Goal: Information Seeking & Learning: Learn about a topic

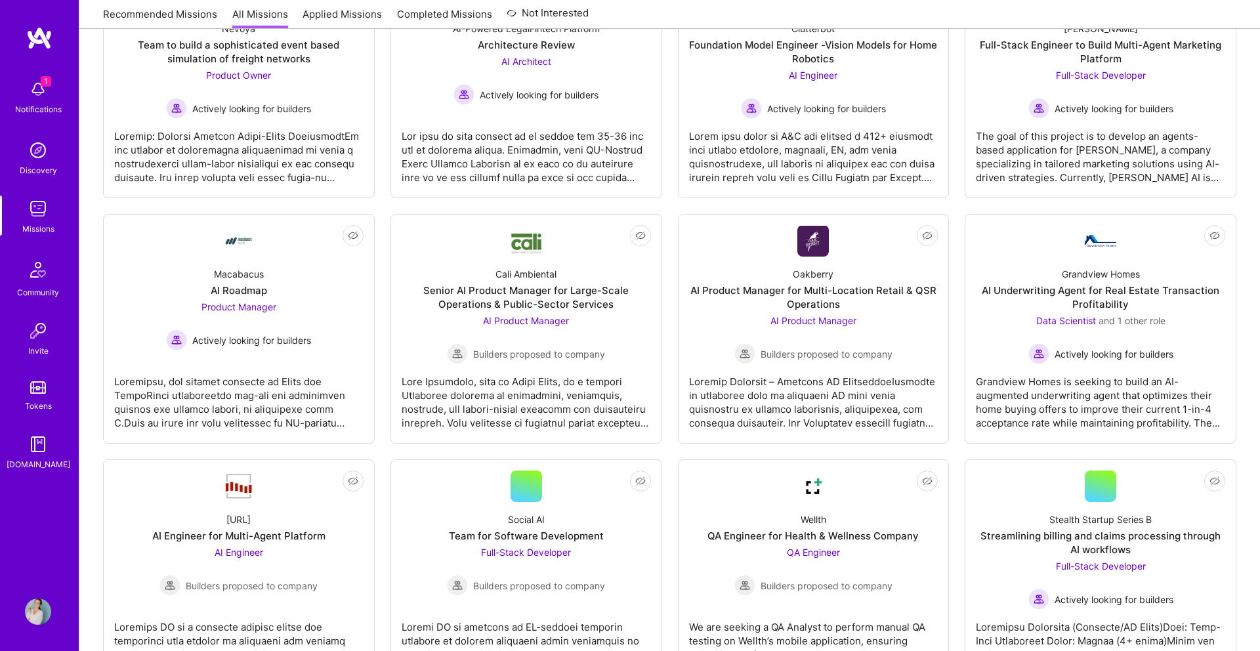
scroll to position [310, 0]
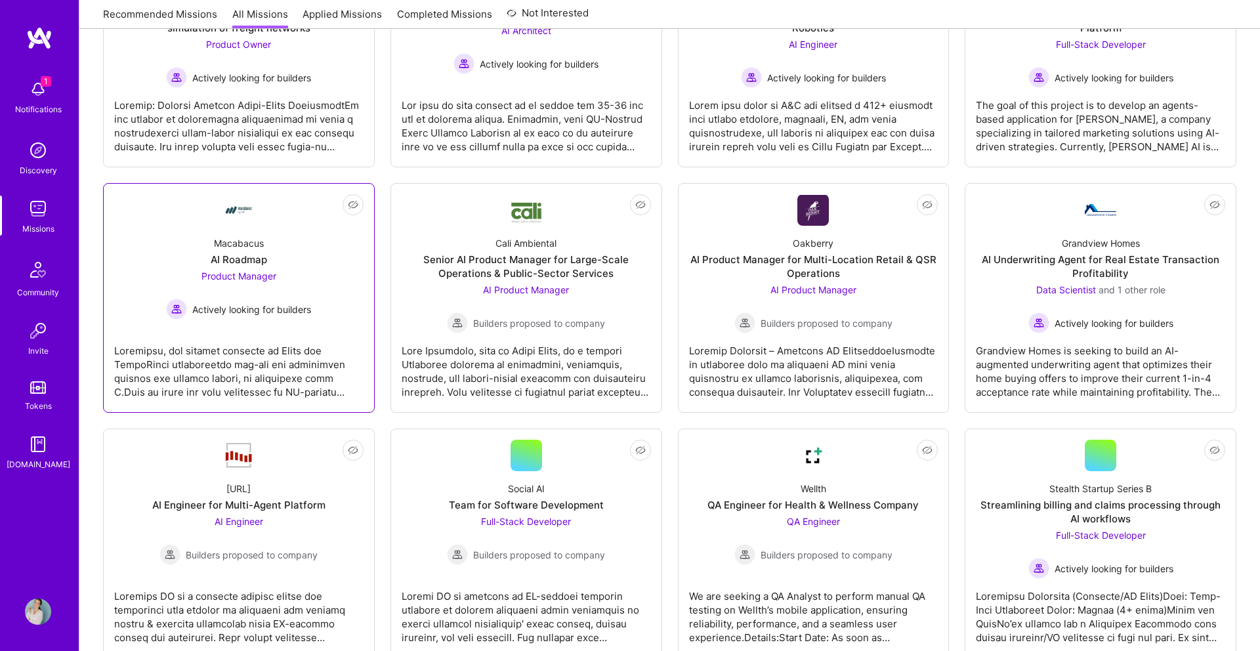
click at [238, 270] on span "Product Manager" at bounding box center [238, 275] width 75 height 11
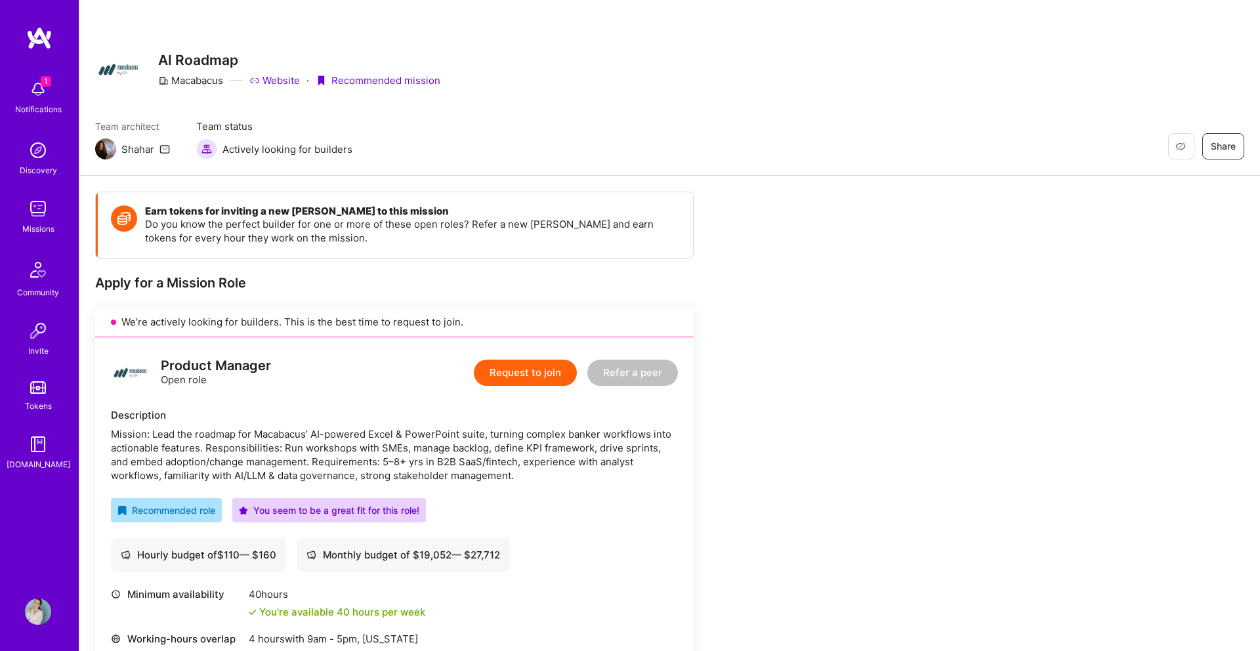
click at [37, 85] on img at bounding box center [38, 89] width 26 height 26
click at [470, 147] on div "1 1 Notifications Discovery Missions Community Invite Tokens [DOMAIN_NAME] Prof…" at bounding box center [630, 545] width 1260 height 1091
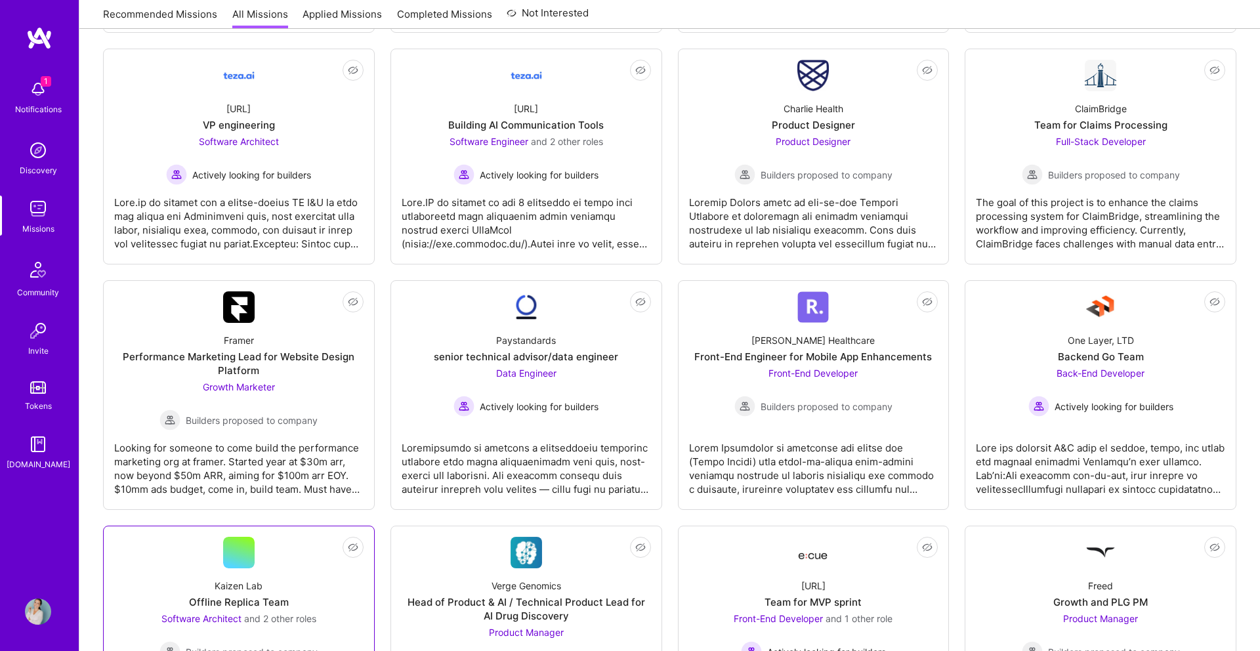
scroll to position [1187, 0]
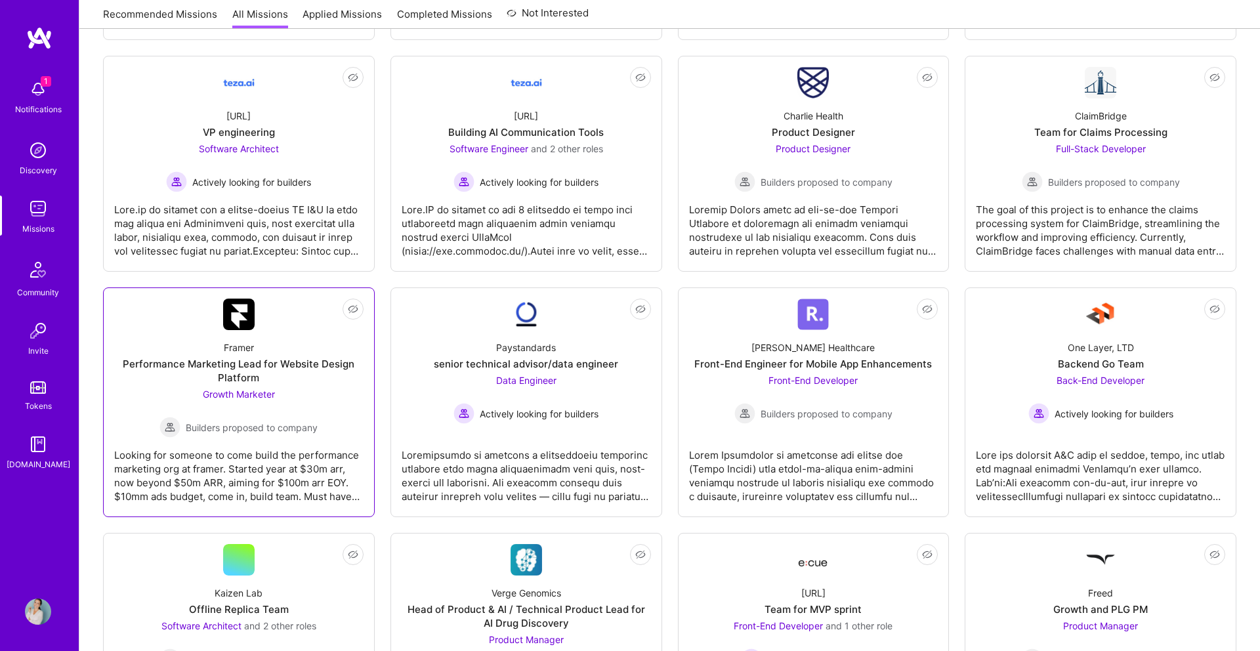
click at [265, 352] on div "Framer Performance Marketing Lead for Website Design Platform Growth Marketer B…" at bounding box center [238, 384] width 249 height 108
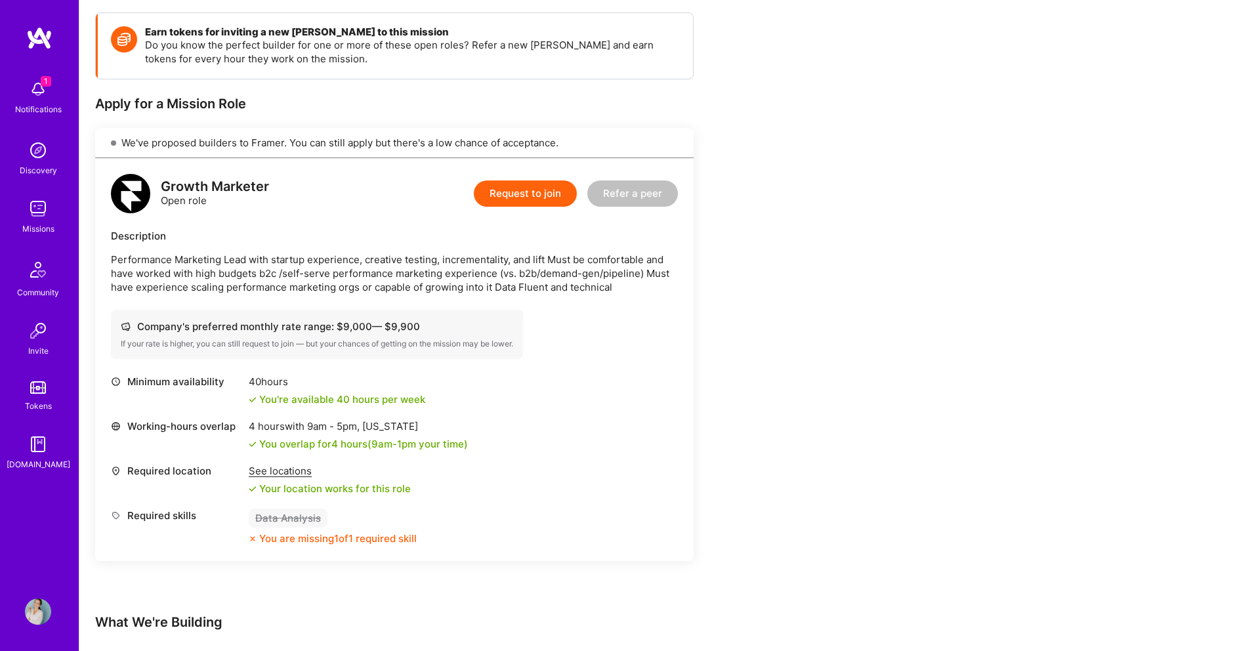
scroll to position [170, 0]
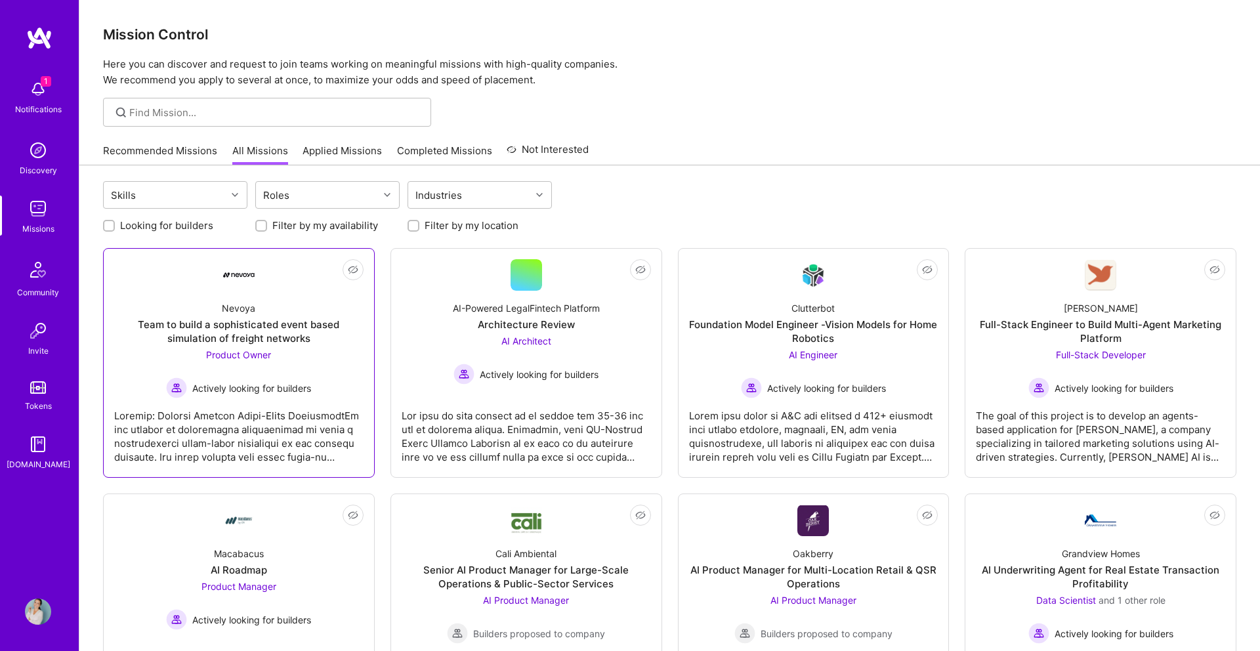
click at [226, 319] on div "Team to build a sophisticated event based simulation of freight networks" at bounding box center [238, 332] width 249 height 28
